Goal: Task Accomplishment & Management: Manage account settings

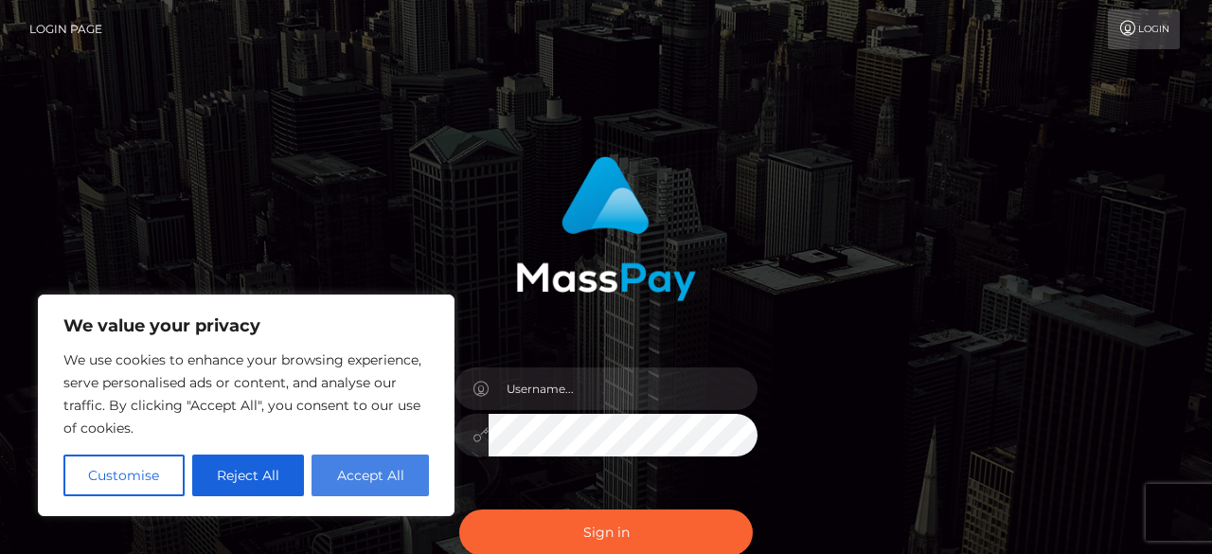
click at [360, 486] on button "Accept All" at bounding box center [370, 476] width 117 height 42
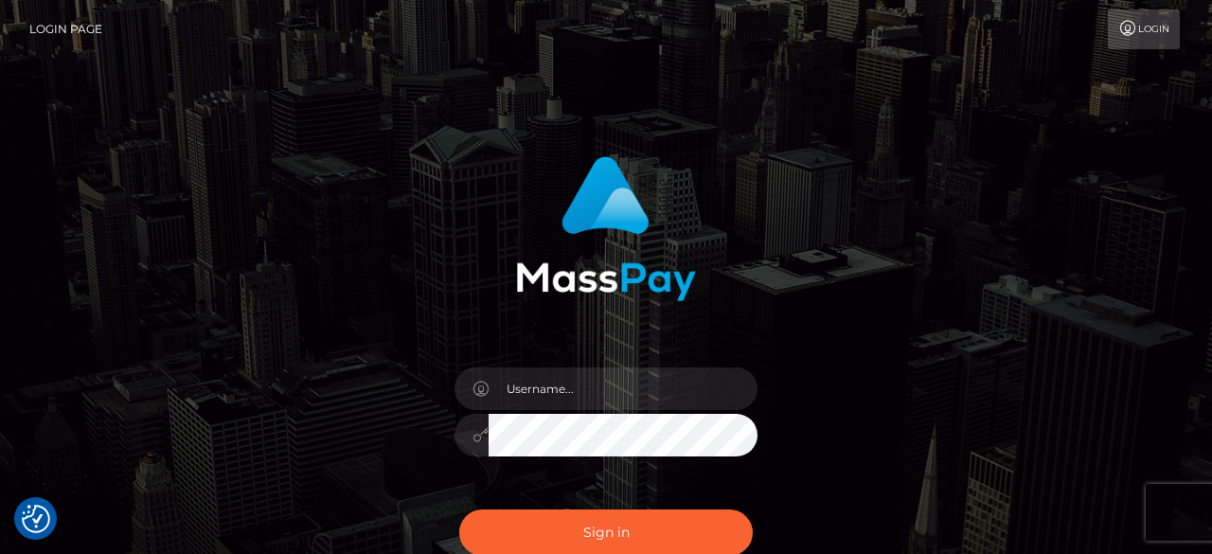
checkbox input "true"
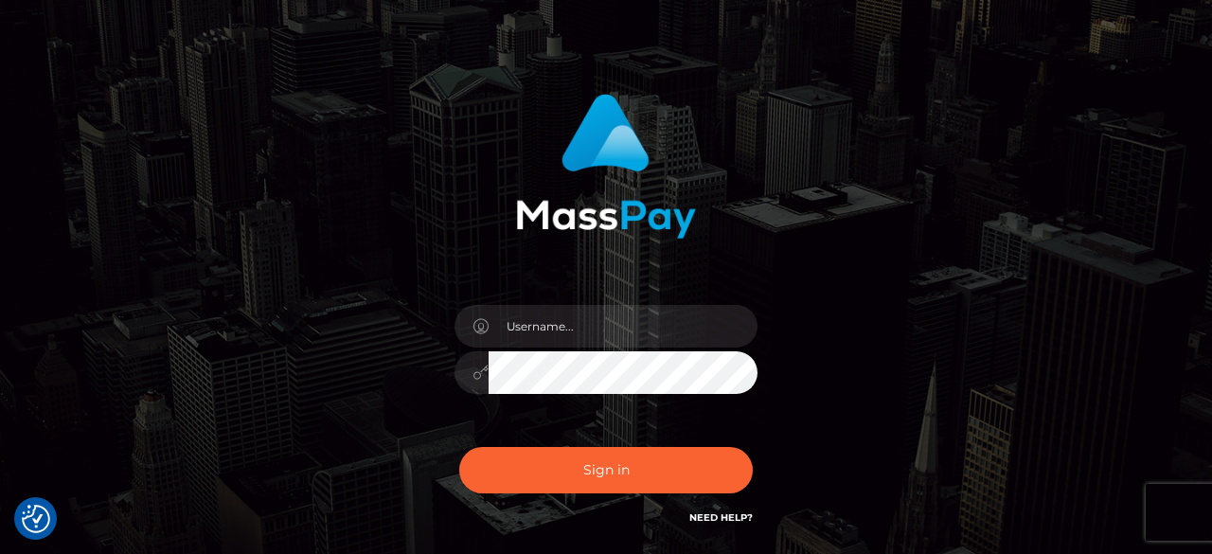
scroll to position [60, 0]
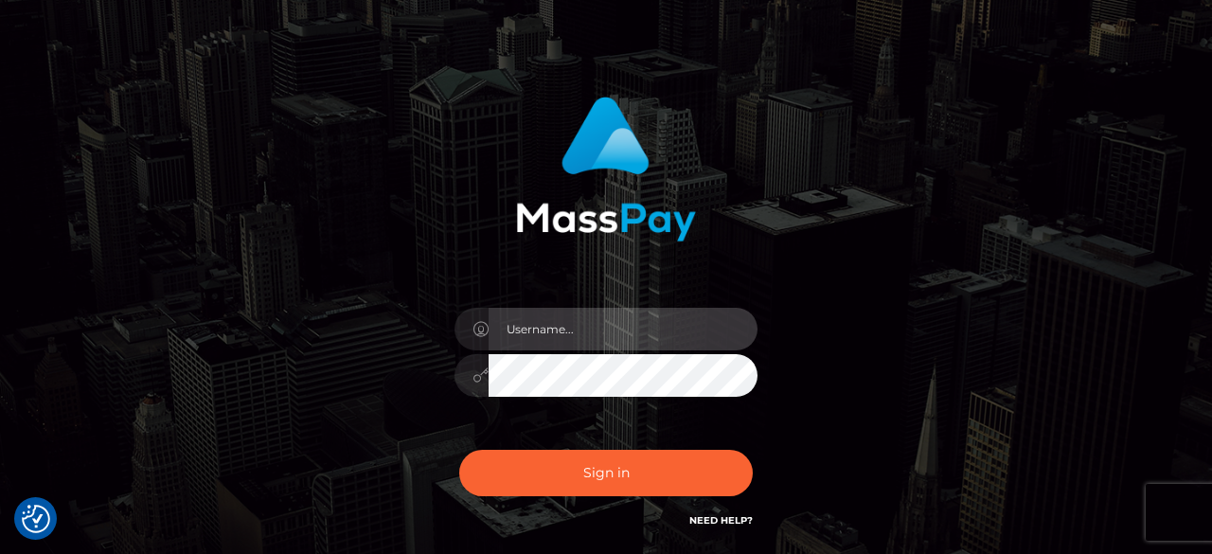
click at [668, 329] on input "text" at bounding box center [623, 329] width 269 height 43
type input "[EMAIL_ADDRESS][DOMAIN_NAME]"
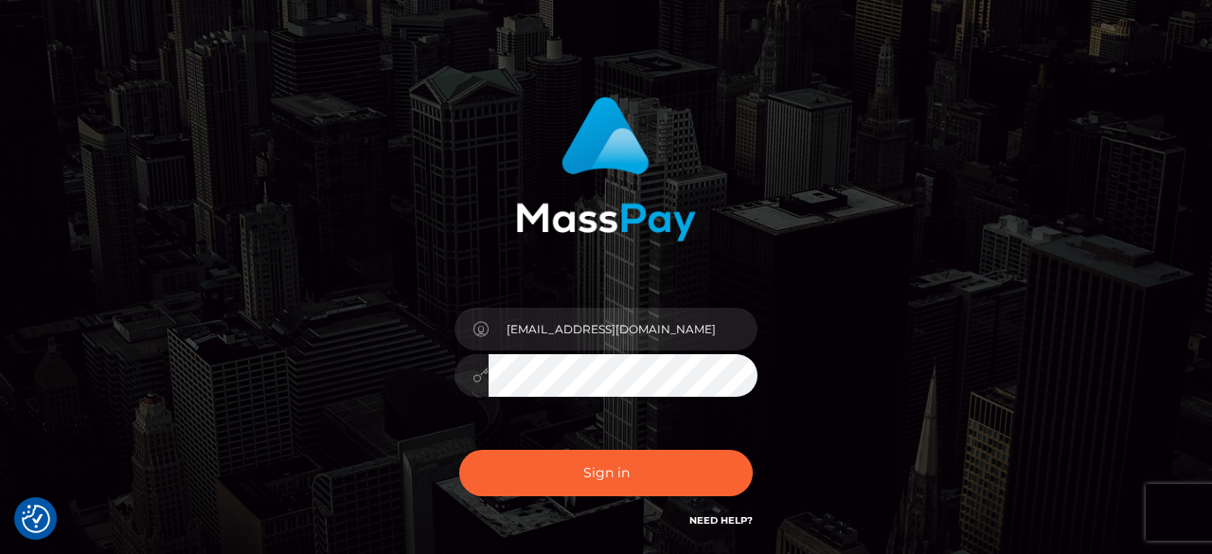
click at [706, 524] on link "Need Help?" at bounding box center [720, 520] width 63 height 12
click at [144, 346] on div "[EMAIL_ADDRESS][DOMAIN_NAME] Sign in" at bounding box center [606, 323] width 1080 height 482
